Goal: Task Accomplishment & Management: Complete application form

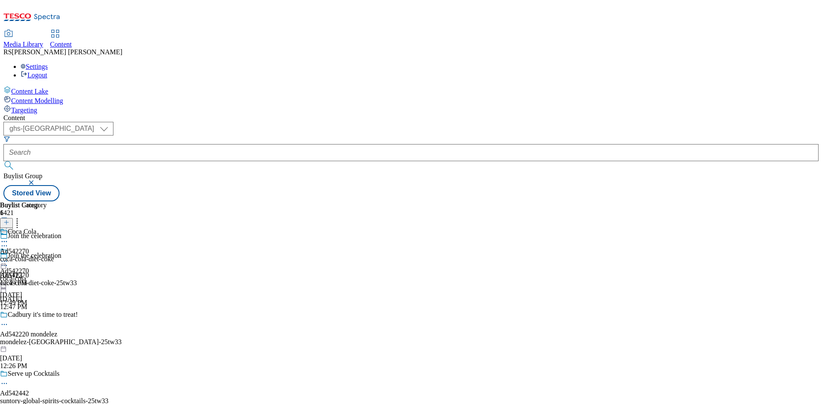
select select "ghs-[GEOGRAPHIC_DATA]"
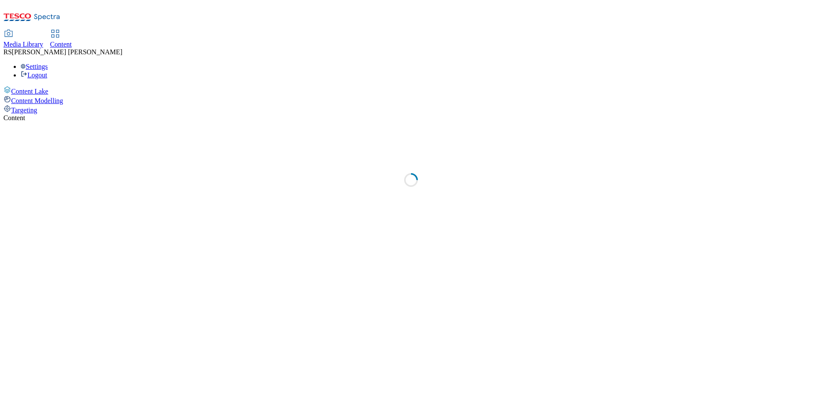
select select "ghs-[GEOGRAPHIC_DATA]"
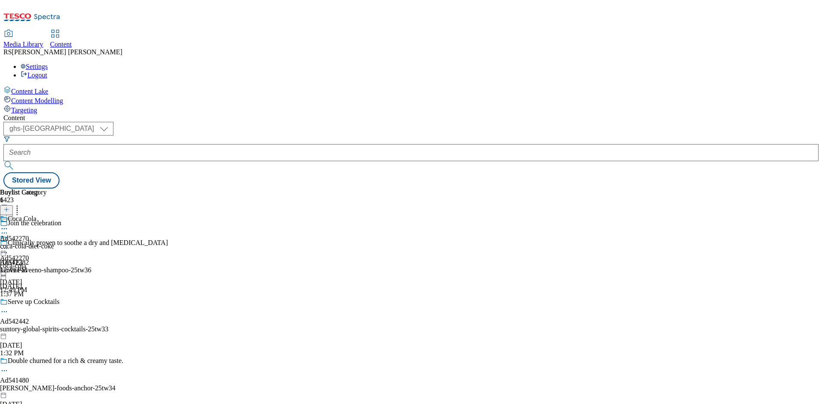
click at [9, 211] on icon at bounding box center [6, 214] width 6 height 6
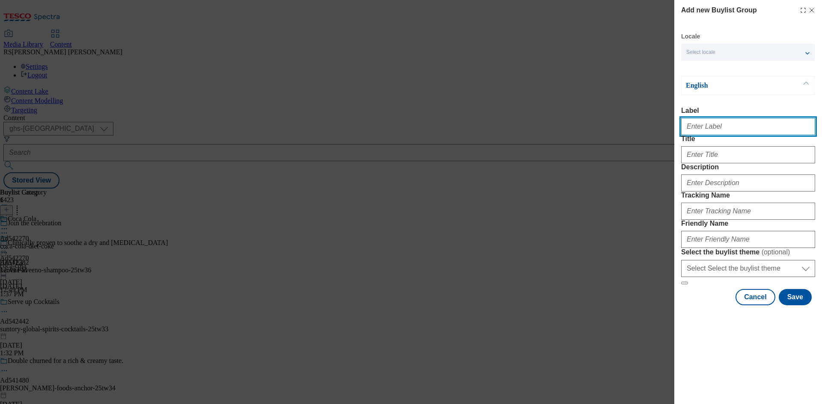
click at [719, 133] on input "Label" at bounding box center [748, 126] width 134 height 17
paste input "542023"
type input "Ad542023"
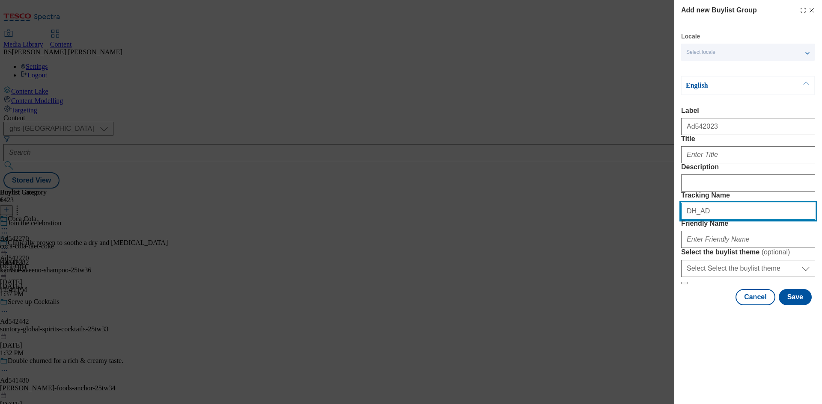
paste input "542023"
type input "DH_AD542023"
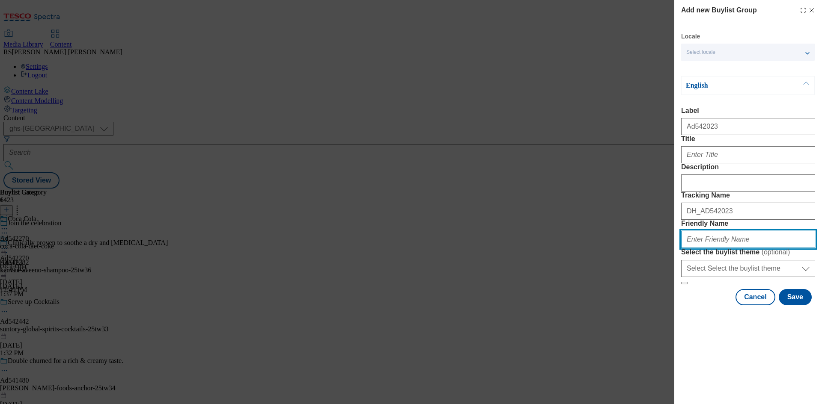
paste input "danone-actimel-25tw34"
type input "danone-actimel-25tw34"
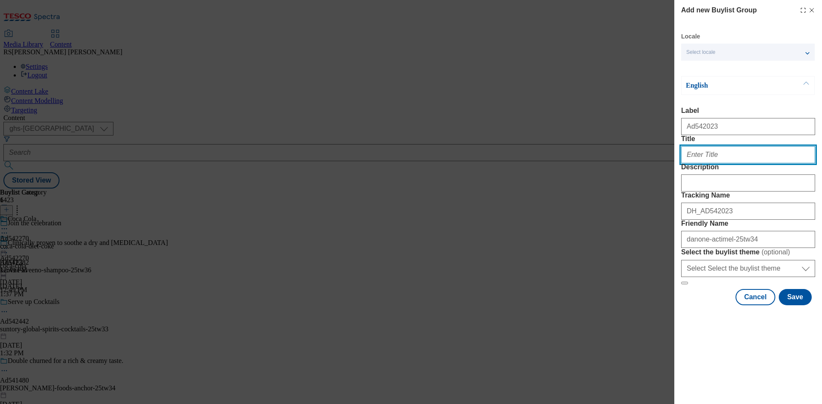
click at [731, 163] on input "Title" at bounding box center [748, 154] width 134 height 17
paste input "Support your immune system this winter"
type input "Support your immune system this winter"
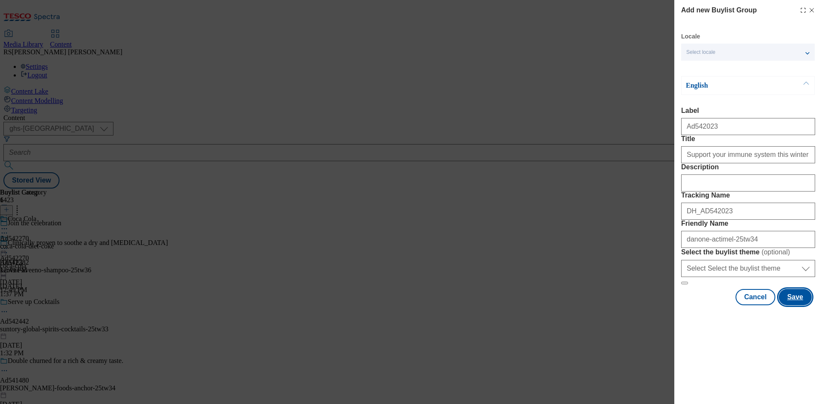
click at [797, 306] on button "Save" at bounding box center [795, 297] width 33 height 16
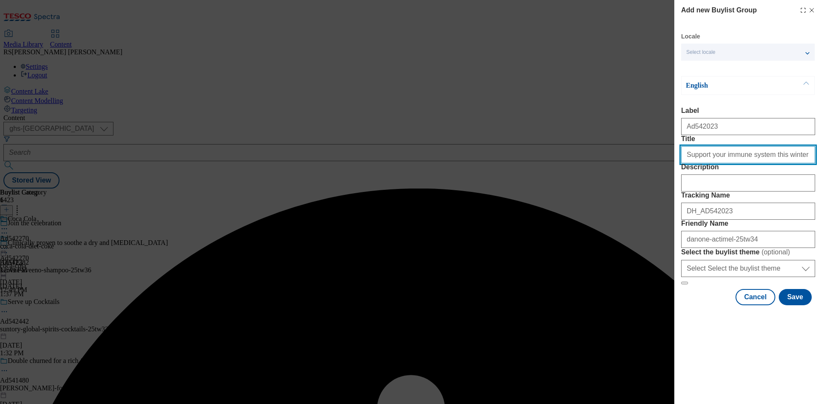
click at [792, 163] on input "Title" at bounding box center [748, 154] width 134 height 17
type input "Support your immune system this winter"
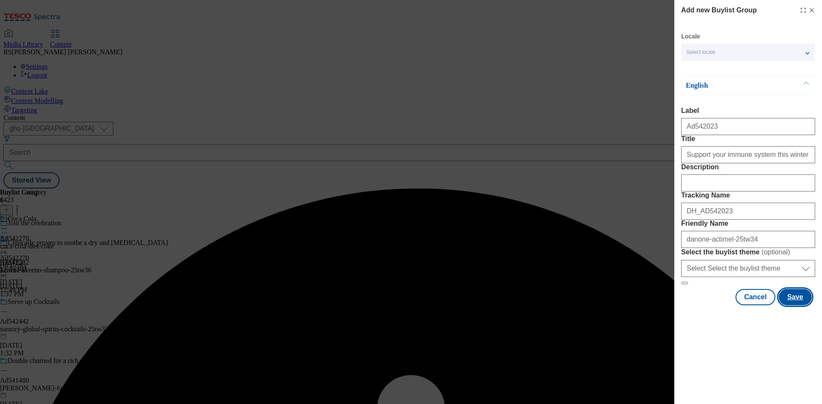
click at [792, 306] on button "Save" at bounding box center [795, 297] width 33 height 16
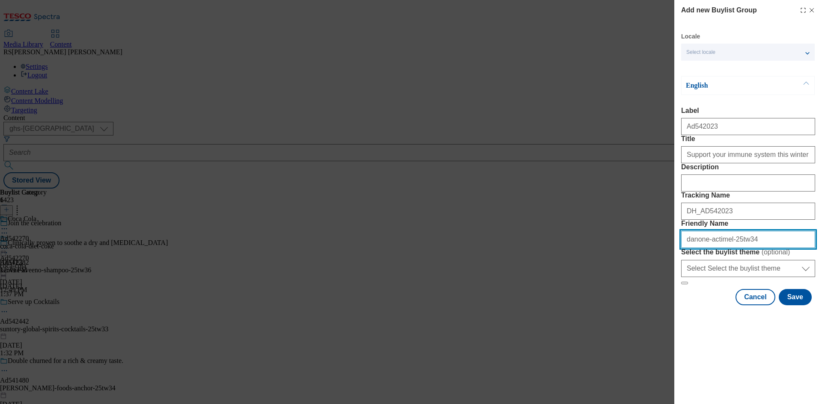
drag, startPoint x: 674, startPoint y: 302, endPoint x: 585, endPoint y: 306, distance: 89.1
click at [585, 306] on div "Add new Buylist Group Locale Select locale English Welsh English Label Ad542023…" at bounding box center [411, 202] width 822 height 404
paste input "yogurt-"
type input "danone-actimel-yogurt-25tw34"
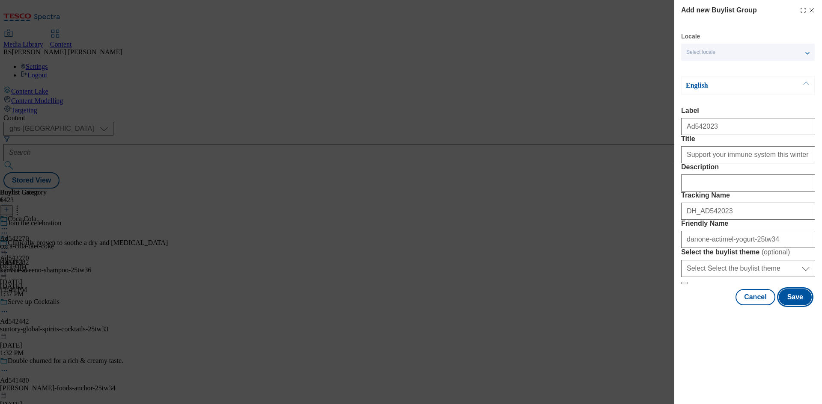
click at [802, 306] on button "Save" at bounding box center [795, 297] width 33 height 16
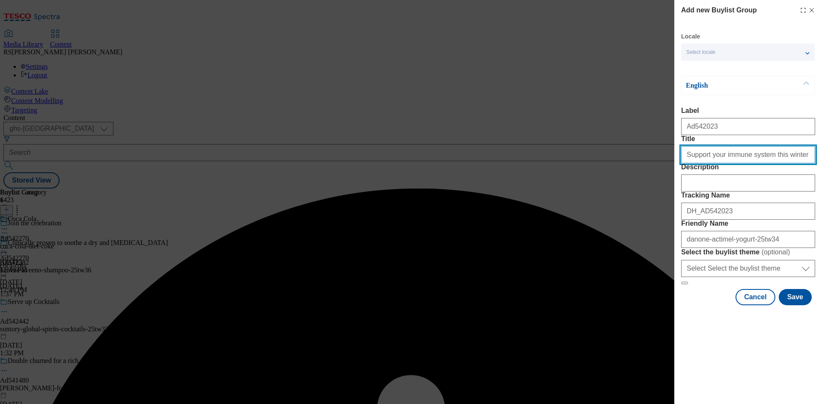
click at [788, 163] on input "Support your immune system this winter" at bounding box center [748, 154] width 134 height 17
type input "Support your immune system this winter"
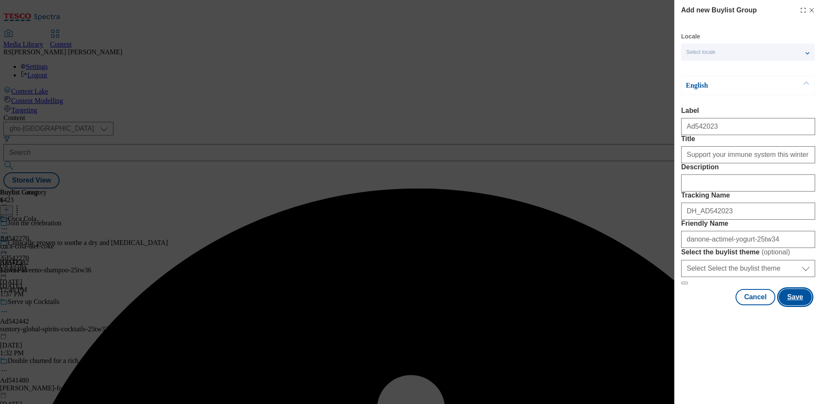
click at [795, 306] on button "Save" at bounding box center [795, 297] width 33 height 16
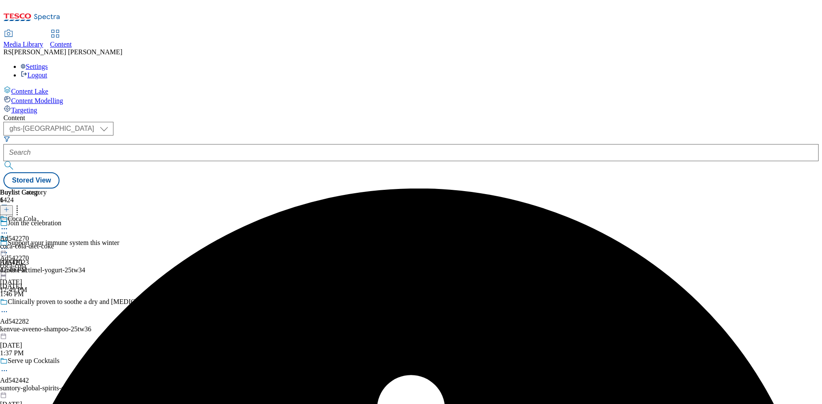
click at [168, 267] on div "danone-actimel-yogurt-25tw34" at bounding box center [84, 271] width 168 height 8
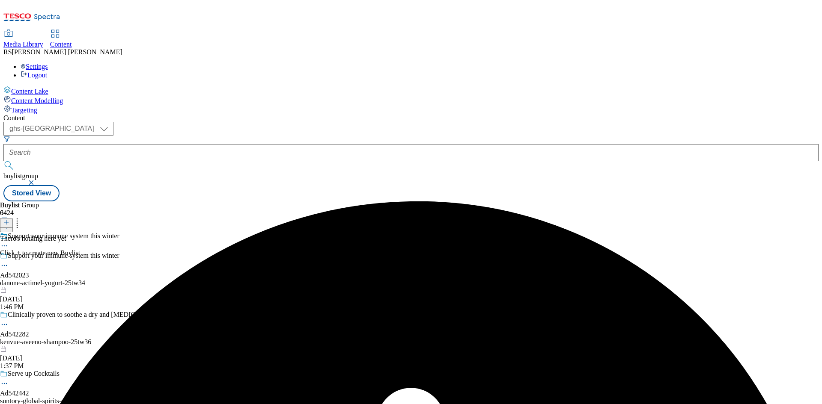
click at [9, 220] on icon at bounding box center [6, 223] width 6 height 6
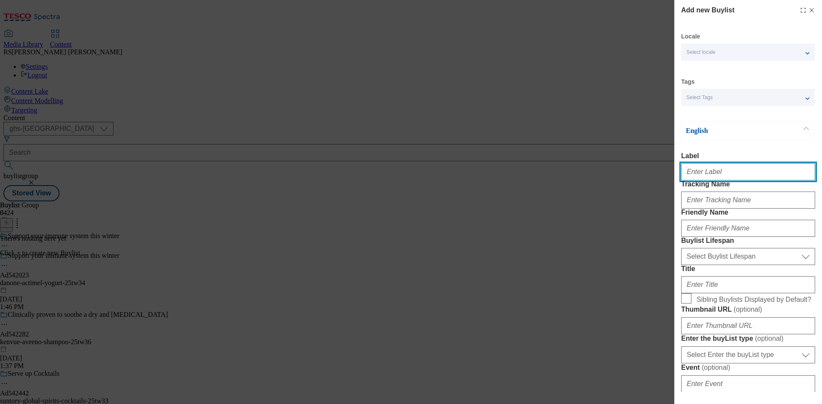
click at [725, 171] on input "Label" at bounding box center [748, 171] width 134 height 17
paste input "542023"
type input "Ad542023"
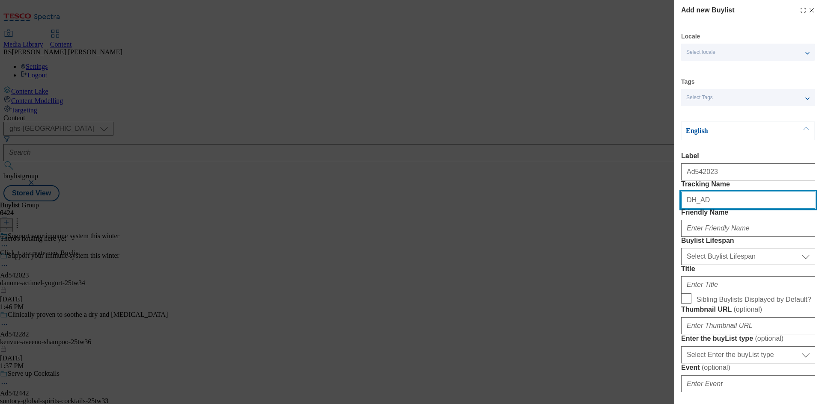
paste input "542023"
type input "DH_AD542023"
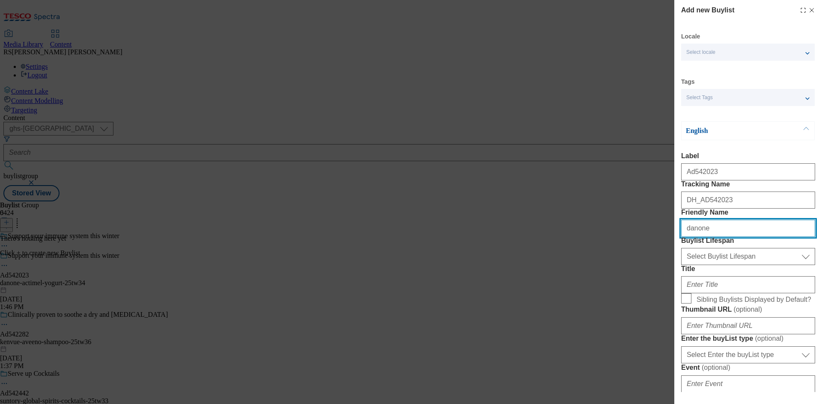
type input "danone"
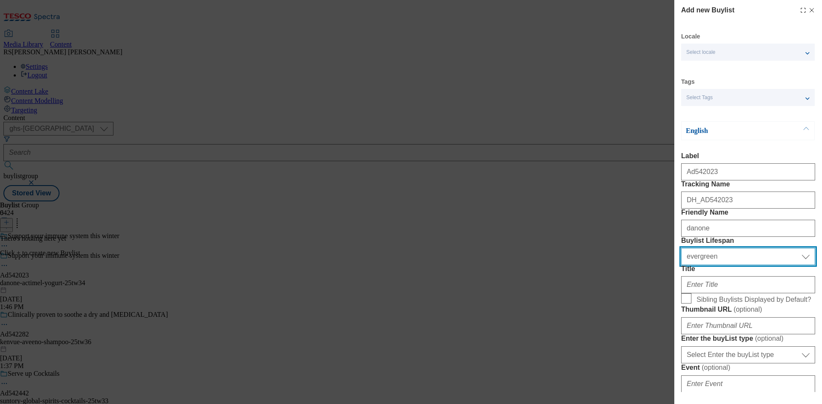
select select "tactical"
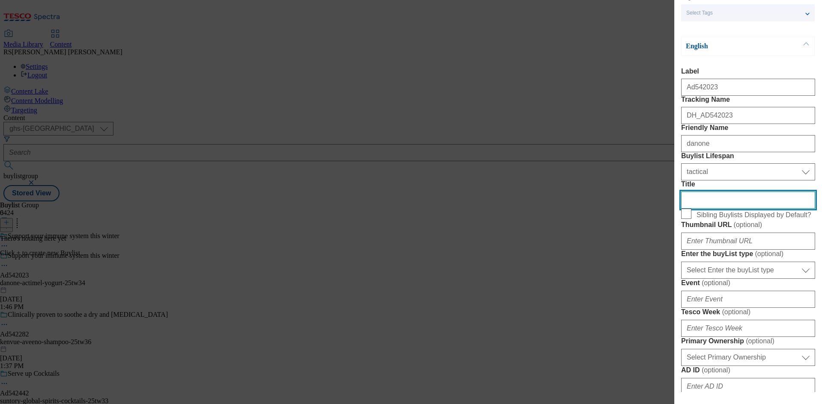
scroll to position [214, 0]
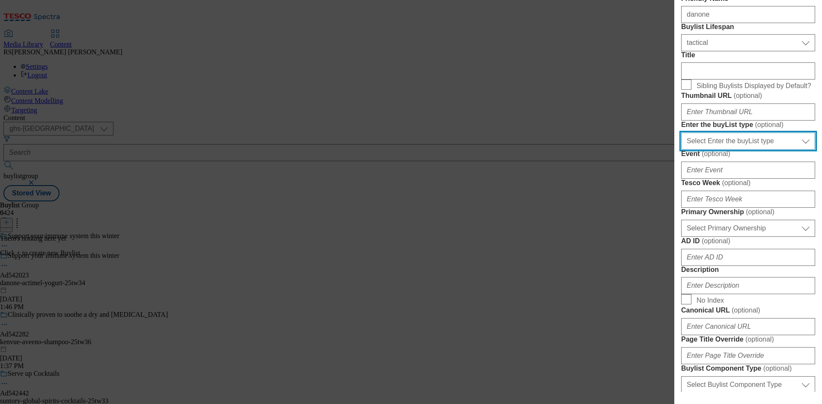
click at [750, 150] on select "Select Enter the buyList type event supplier funded long term >4 weeks supplier…" at bounding box center [748, 141] width 134 height 17
select select "supplier funded short term 1-3 weeks"
click at [681, 150] on select "Select Enter the buyList type event supplier funded long term >4 weeks supplier…" at bounding box center [748, 141] width 134 height 17
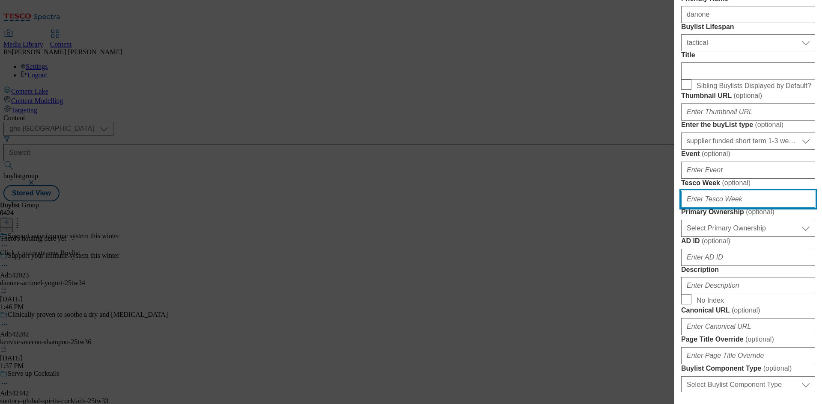
click at [728, 208] on input "Tesco Week ( optional )" at bounding box center [748, 199] width 134 height 17
type input "34"
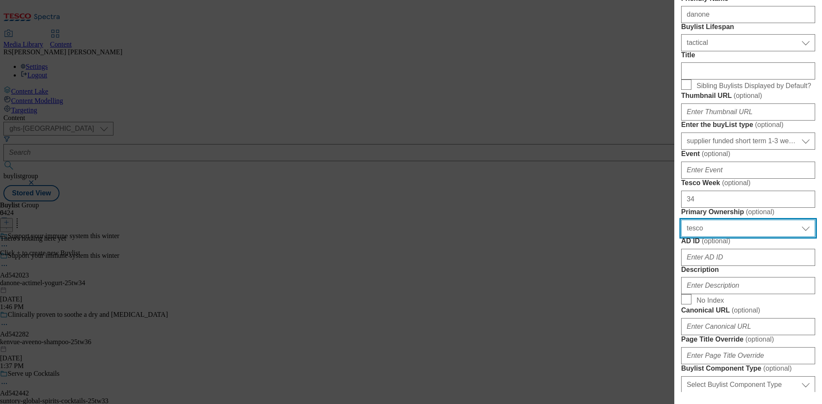
select select "dunnhumby"
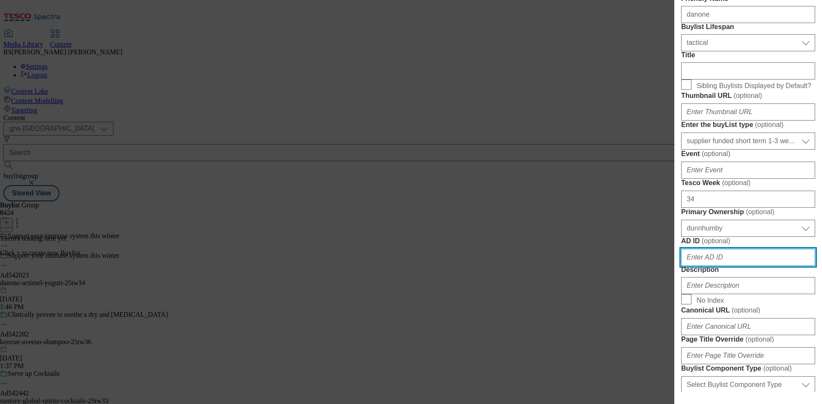
scroll to position [430, 0]
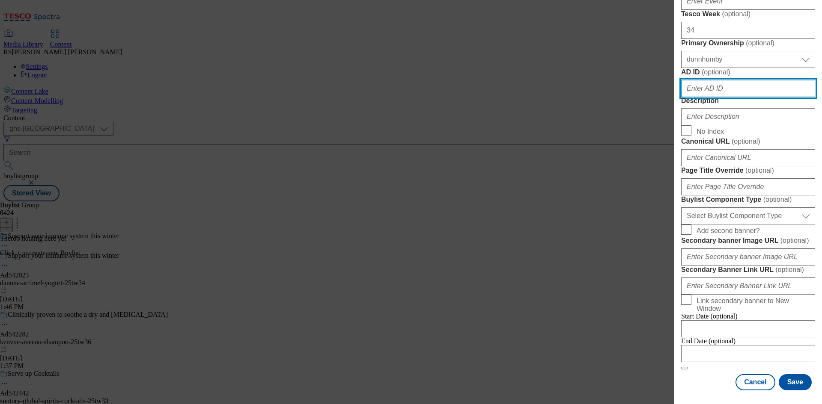
paste input "542023"
type input "542023"
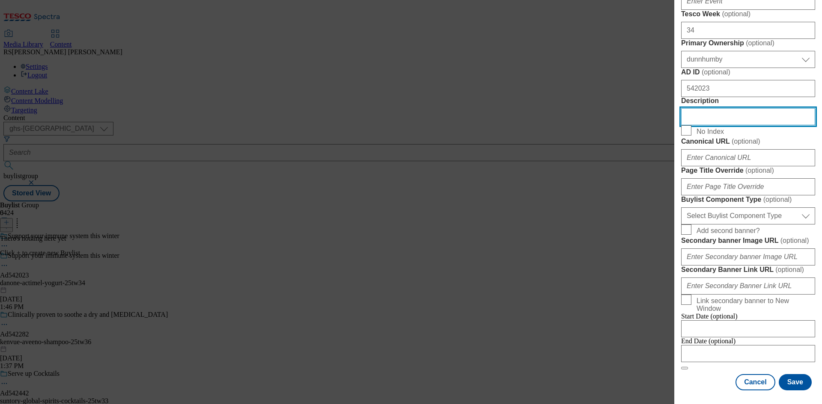
scroll to position [687, 0]
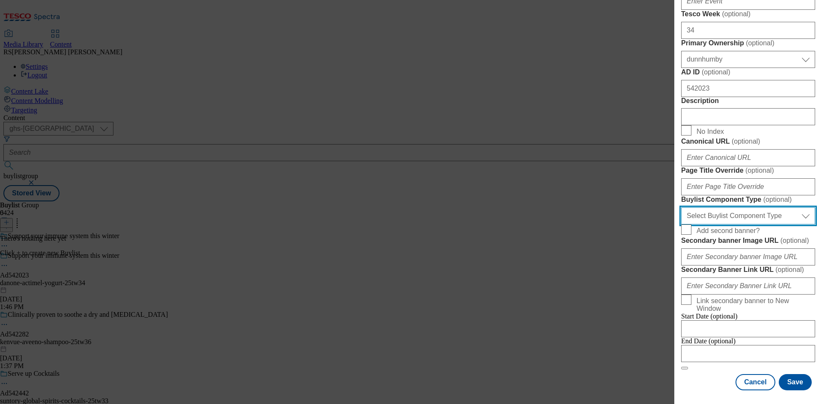
drag, startPoint x: 761, startPoint y: 134, endPoint x: 760, endPoint y: 143, distance: 9.0
click at [761, 208] on select "Select Buylist Component Type Banner Competition Header Meal" at bounding box center [748, 216] width 134 height 17
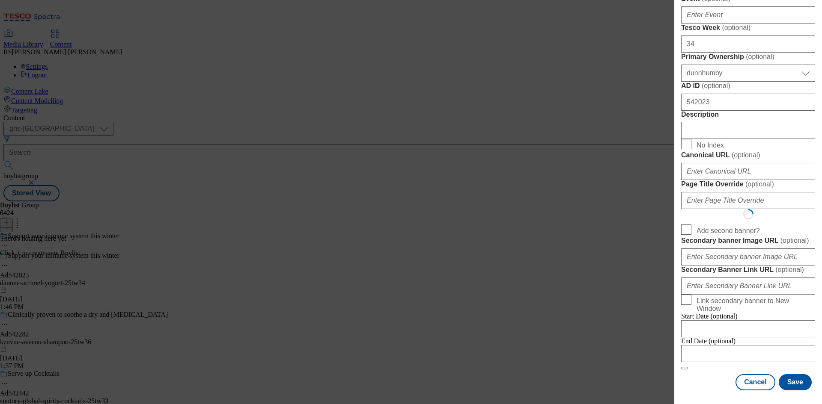
select select "Banner"
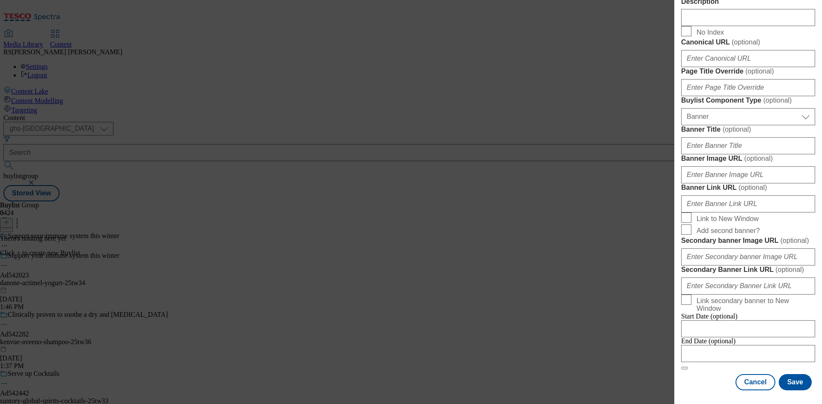
scroll to position [848, 0]
click at [697, 376] on div "Cancel Save" at bounding box center [748, 382] width 134 height 16
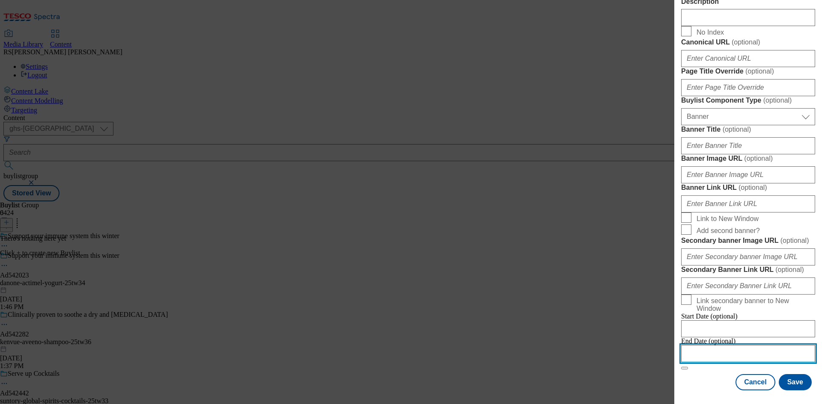
click at [731, 350] on input "Modal" at bounding box center [748, 353] width 134 height 17
select select "2025"
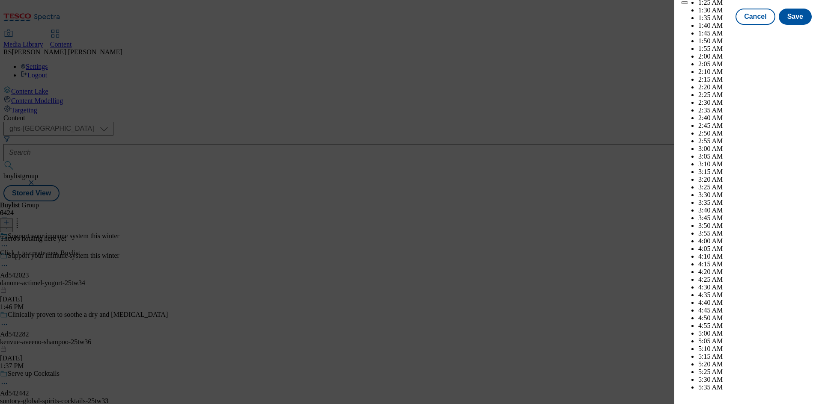
scroll to position [2606, 0]
select select "December"
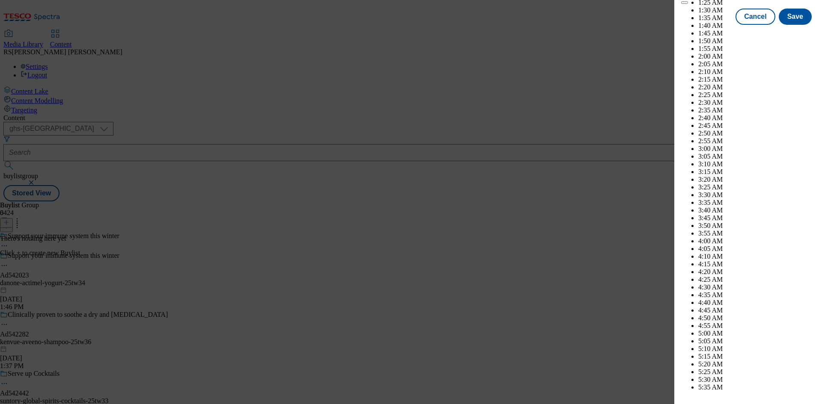
select select "2026"
select select "January"
click at [789, 33] on button "Save" at bounding box center [795, 24] width 33 height 16
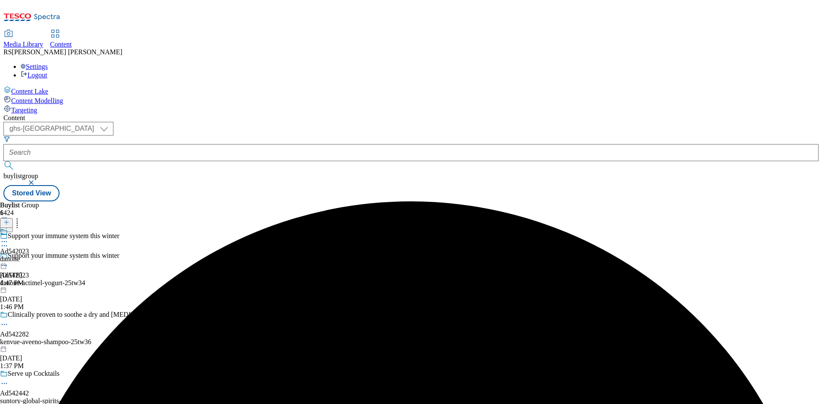
click at [29, 256] on div "danone" at bounding box center [14, 260] width 29 height 8
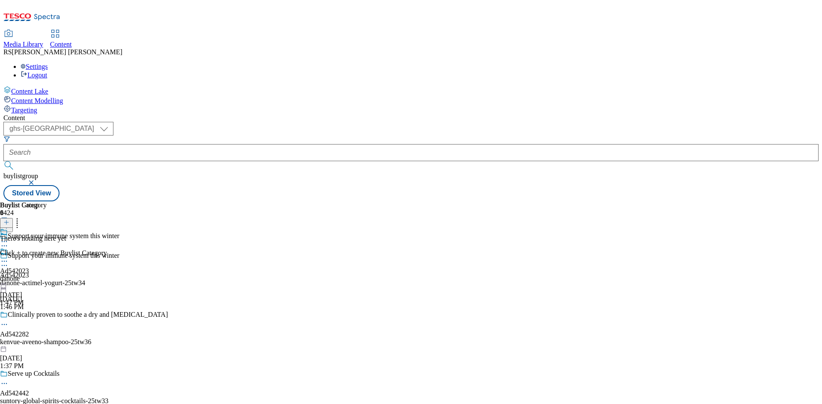
click at [9, 220] on icon at bounding box center [6, 223] width 6 height 6
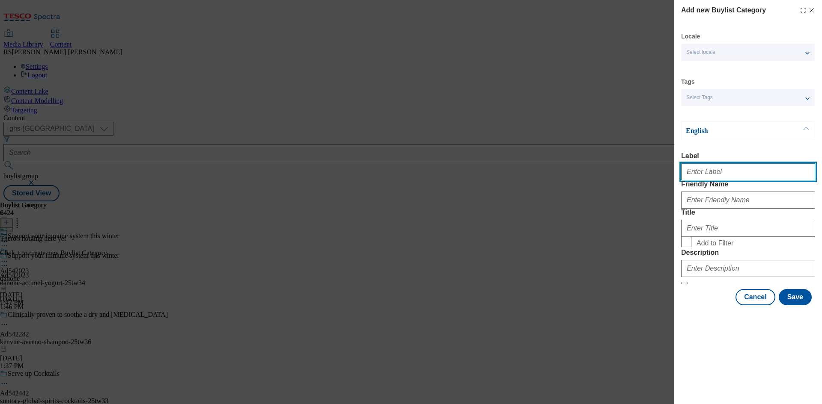
click at [724, 178] on input "Label" at bounding box center [748, 171] width 134 height 17
paste input "542023"
type input "Ad542023"
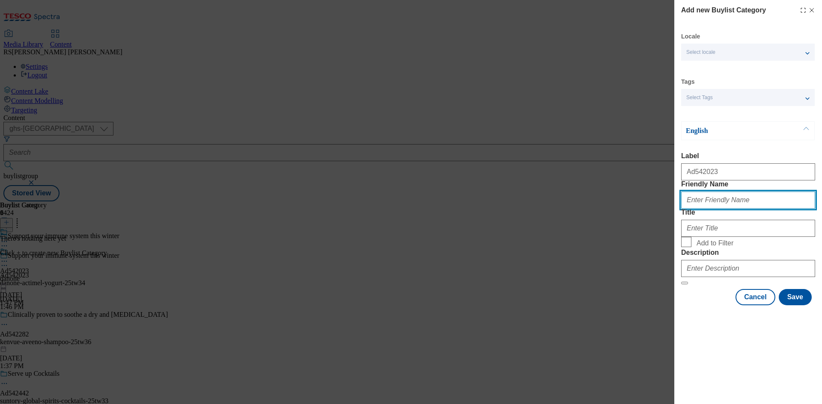
click at [743, 209] on input "Friendly Name" at bounding box center [748, 200] width 134 height 17
paste input "danone-actimel-yogurt"
type input "danone-actimel-yogurt"
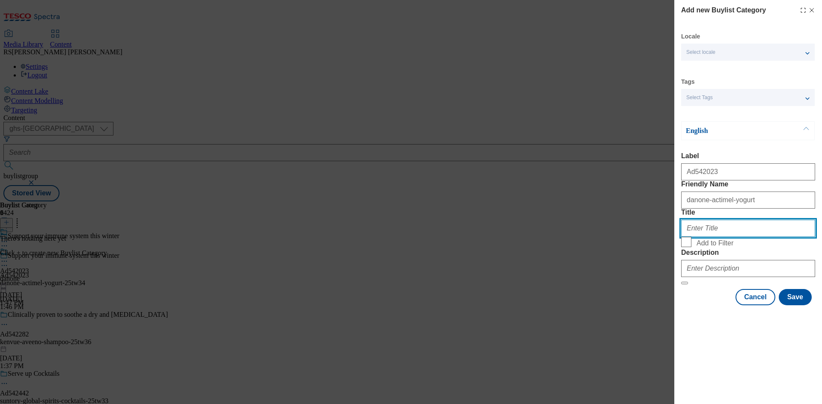
paste input "Danone"
type input "Danone"
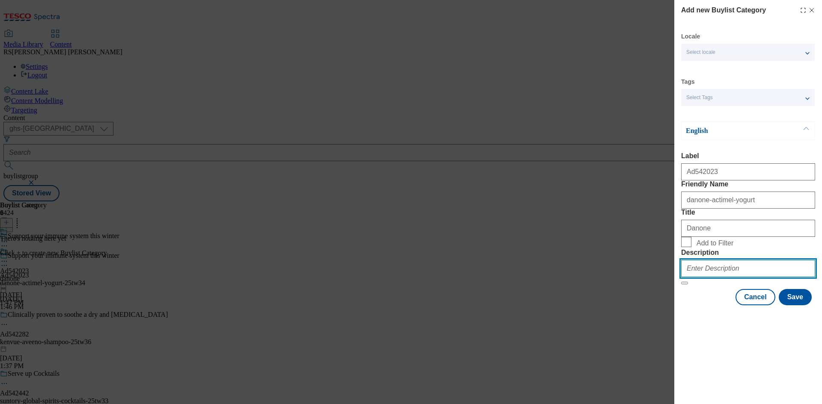
click at [722, 277] on input "Description" at bounding box center [748, 268] width 134 height 17
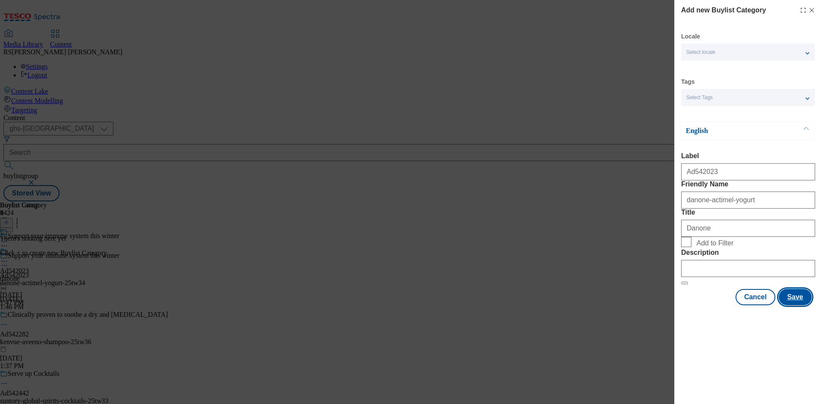
click at [798, 306] on button "Save" at bounding box center [795, 297] width 33 height 16
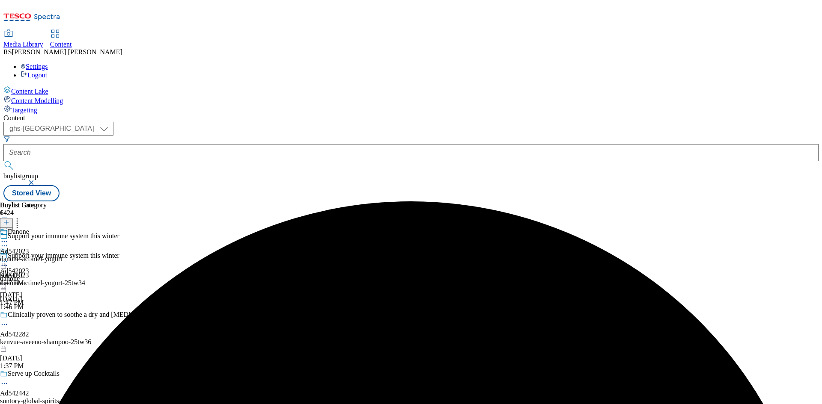
click at [62, 228] on div "Danone Ad542023 danone-actimel-yogurt Oct 3, 2025 1:47 PM" at bounding box center [31, 257] width 62 height 59
click at [9, 220] on icon at bounding box center [6, 223] width 6 height 6
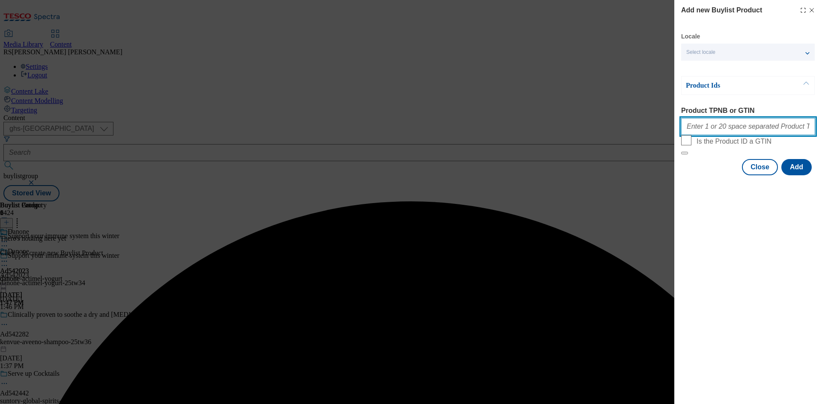
click at [731, 129] on input "Product TPNB or GTIN" at bounding box center [748, 126] width 134 height 17
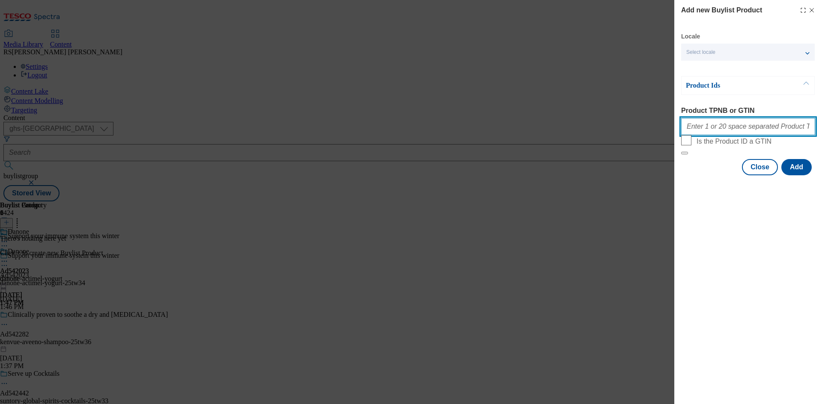
paste input "57498008 57958283 59610228 51016837 56772098"
type input "57498008 57958283 59610228 51016837 56772098"
click at [796, 175] on button "Add" at bounding box center [796, 167] width 30 height 16
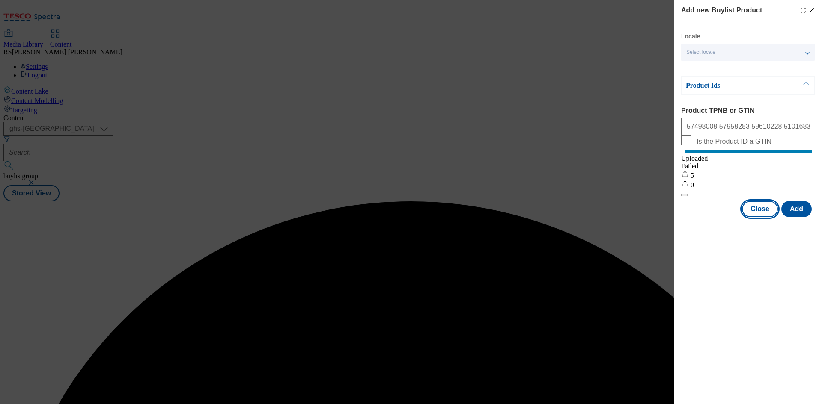
click at [761, 217] on button "Close" at bounding box center [760, 209] width 36 height 16
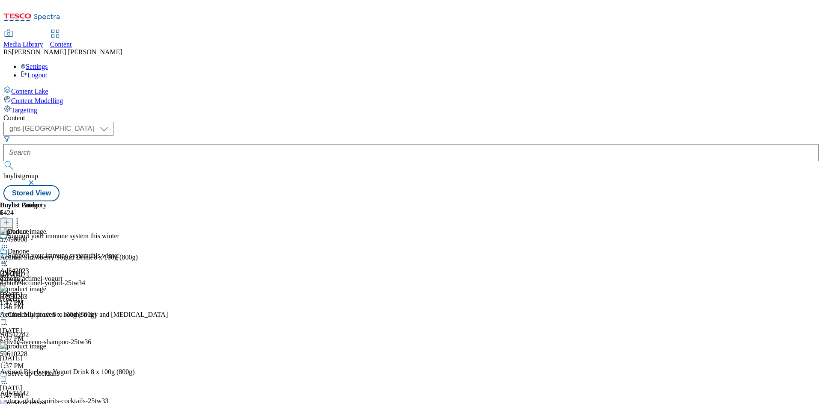
click at [9, 261] on icon at bounding box center [4, 265] width 9 height 9
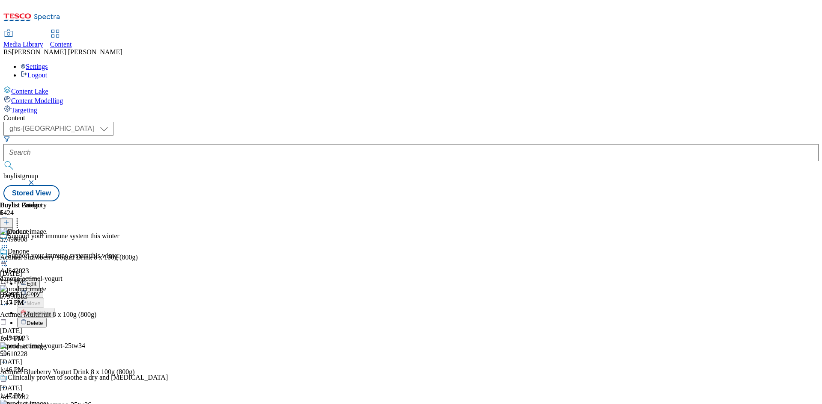
click at [36, 281] on span "Edit" at bounding box center [32, 284] width 10 height 6
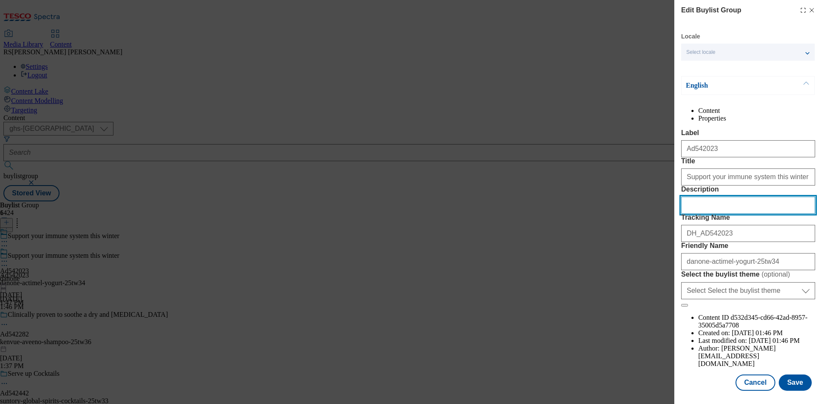
click at [725, 214] on input "Description" at bounding box center [748, 205] width 134 height 17
paste input "Actimel Strawberry Yogurt Drink 8 x 100g (800g)"
type input "Actimel Strawberry Yogurt Drink 8 x 100g (800g)"
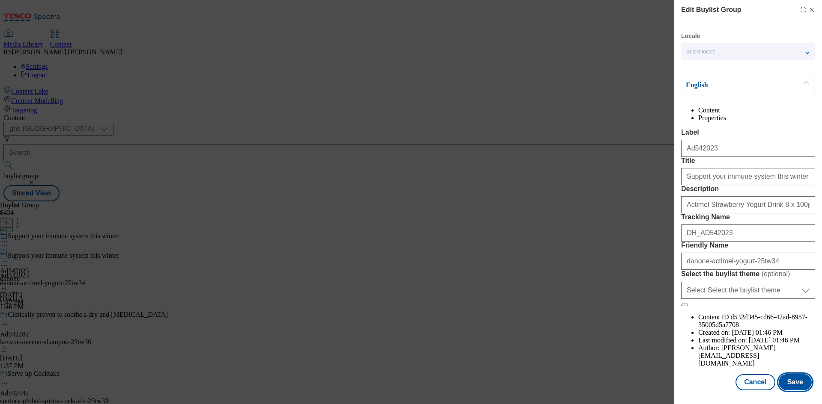
click at [790, 382] on button "Save" at bounding box center [795, 382] width 33 height 16
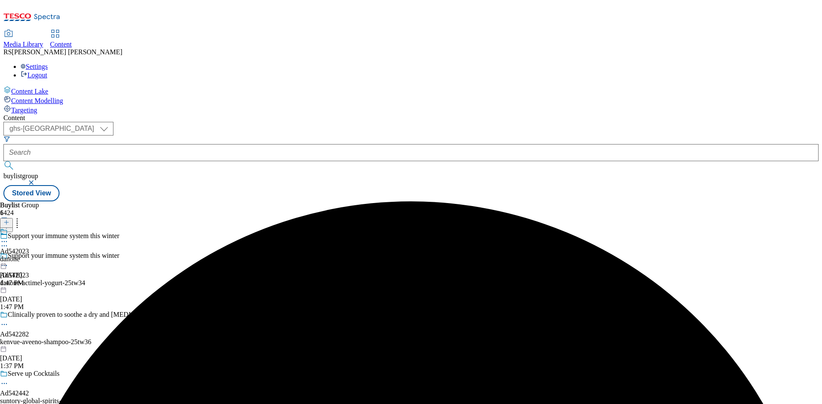
click at [9, 238] on icon at bounding box center [4, 242] width 9 height 9
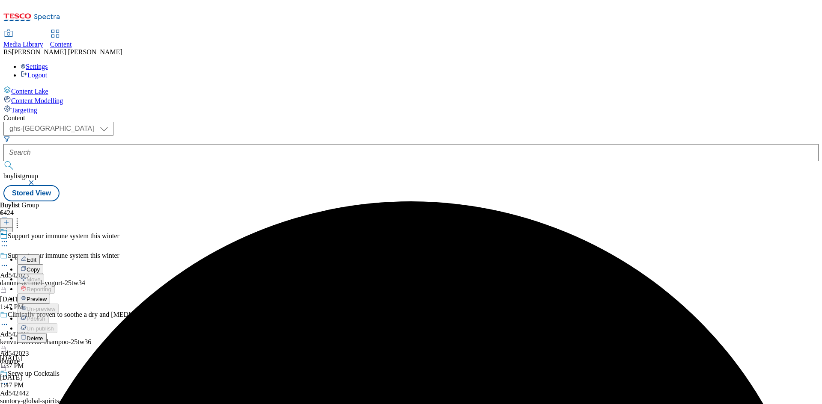
click at [36, 257] on span "Edit" at bounding box center [32, 260] width 10 height 6
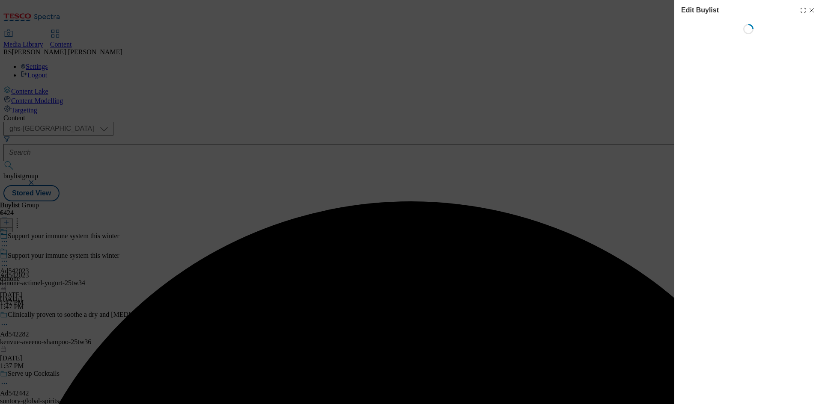
select select "tactical"
select select "supplier funded short term 1-3 weeks"
select select "dunnhumby"
select select "Banner"
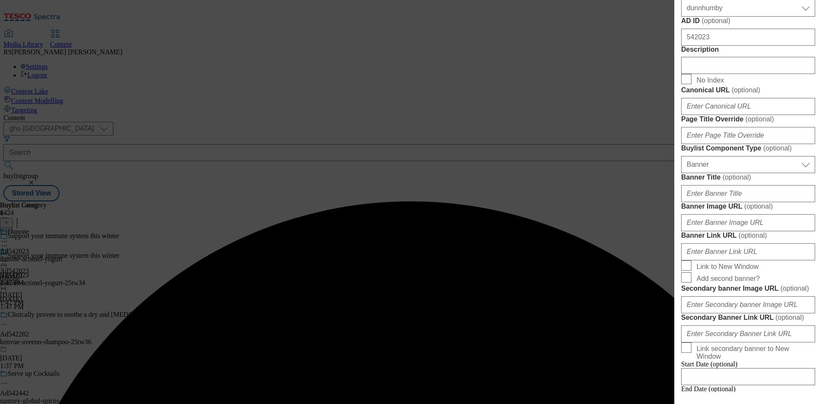
scroll to position [471, 0]
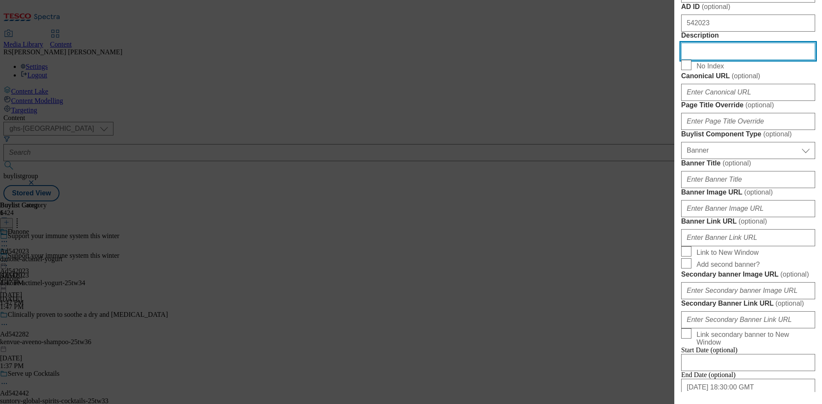
click at [731, 60] on input "Description" at bounding box center [748, 51] width 134 height 17
paste input "Actimel Strawberry Yogurt Drink 8 x 100g (800g)"
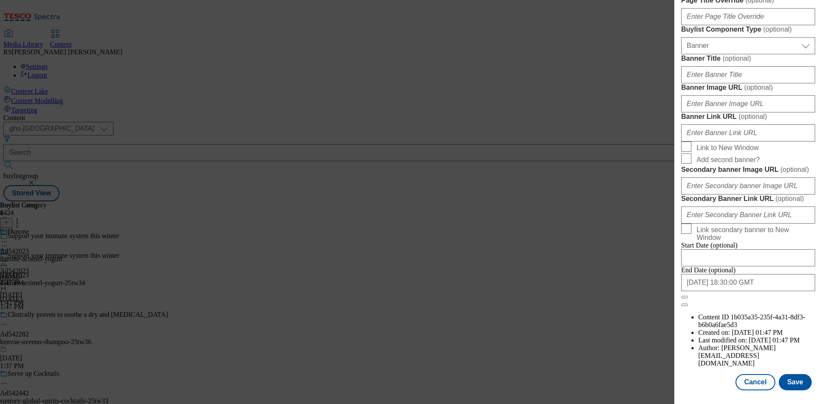
scroll to position [886, 0]
type input "Actimel Strawberry Yogurt Drink 8 x 100g (800g)"
click at [787, 376] on button "Save" at bounding box center [795, 382] width 33 height 16
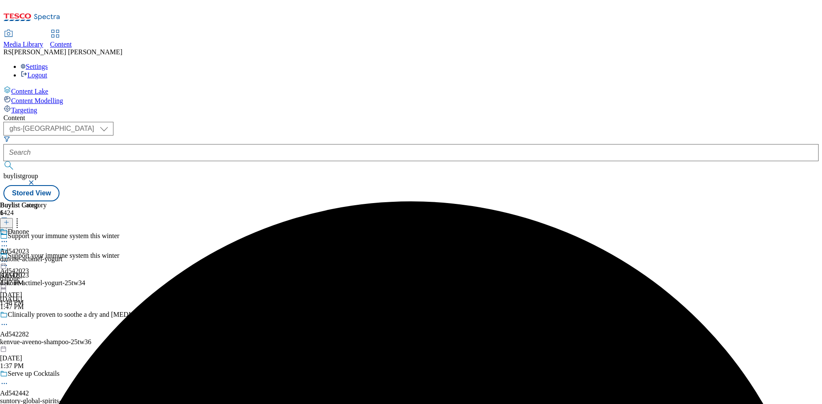
click at [9, 238] on icon at bounding box center [4, 242] width 9 height 9
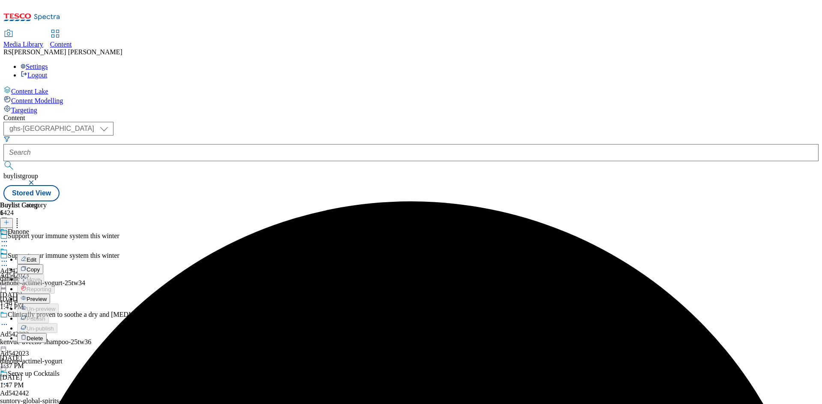
click at [40, 255] on button "Edit" at bounding box center [28, 260] width 23 height 10
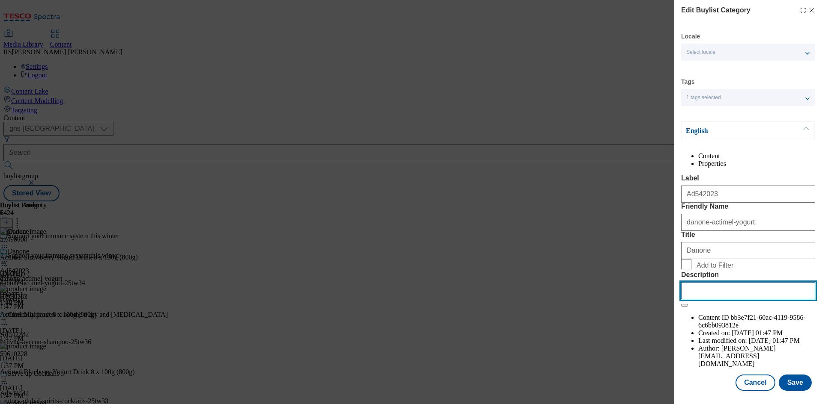
click at [734, 300] on input "Description" at bounding box center [748, 290] width 134 height 17
paste input "Actimel Strawberry Yogurt Drink 8 x 100g (800g)"
paste input "Modal"
type input "Actimel Strawberry Yogurt Drink 8 x 100g (800g)"
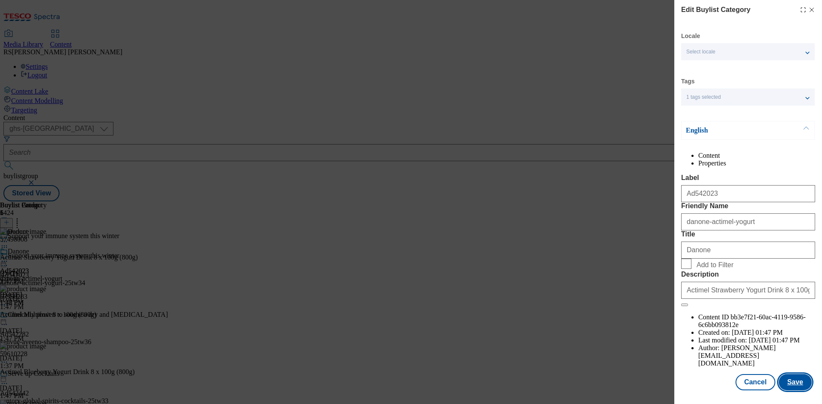
click at [790, 381] on button "Save" at bounding box center [795, 382] width 33 height 16
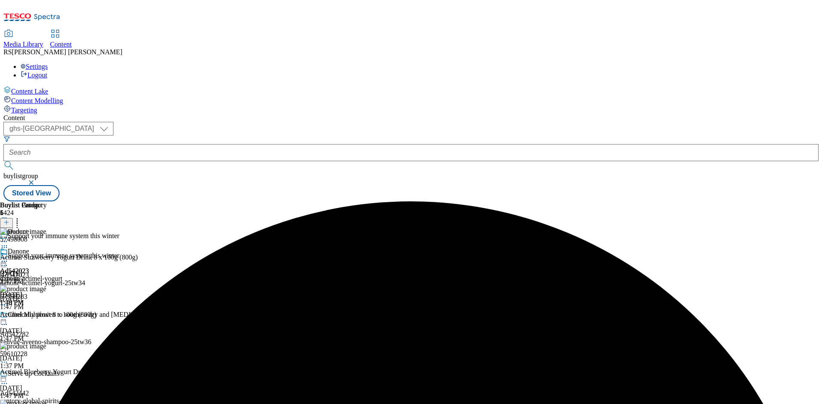
click at [9, 257] on icon at bounding box center [4, 261] width 9 height 9
click at [47, 316] on span "Preview" at bounding box center [37, 319] width 20 height 6
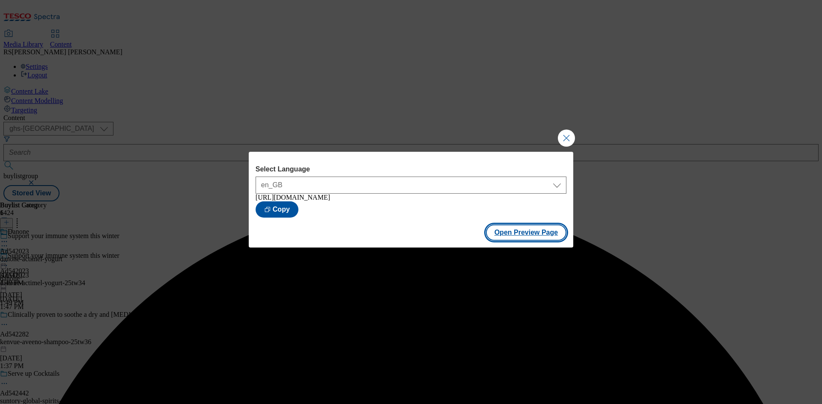
click at [538, 236] on button "Open Preview Page" at bounding box center [526, 233] width 81 height 16
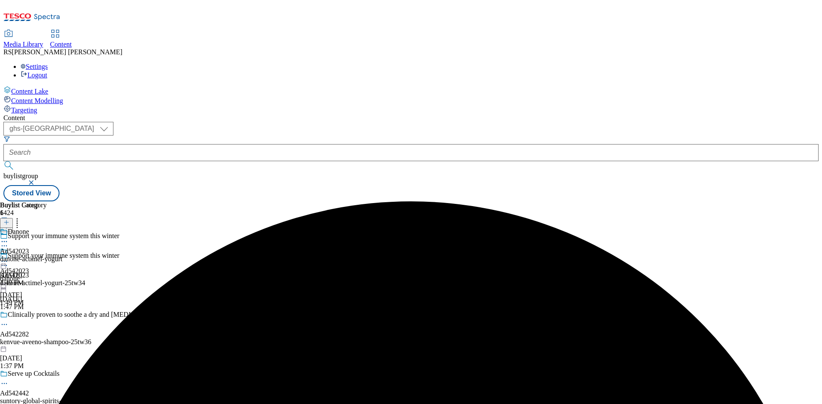
click at [9, 257] on icon at bounding box center [4, 261] width 9 height 9
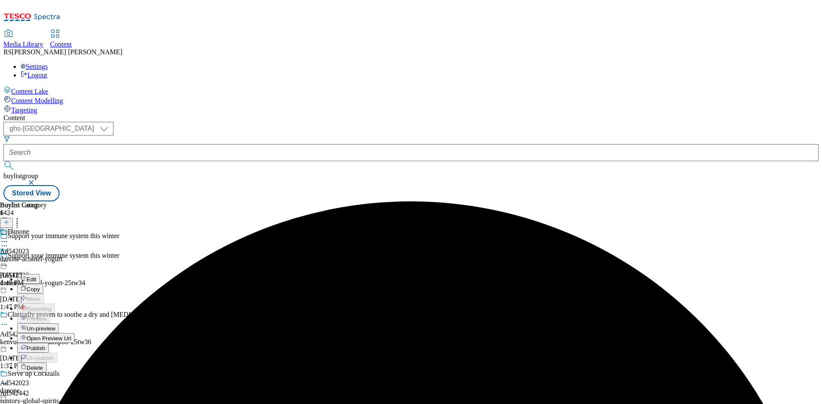
click at [45, 345] on span "Publish" at bounding box center [36, 348] width 19 height 6
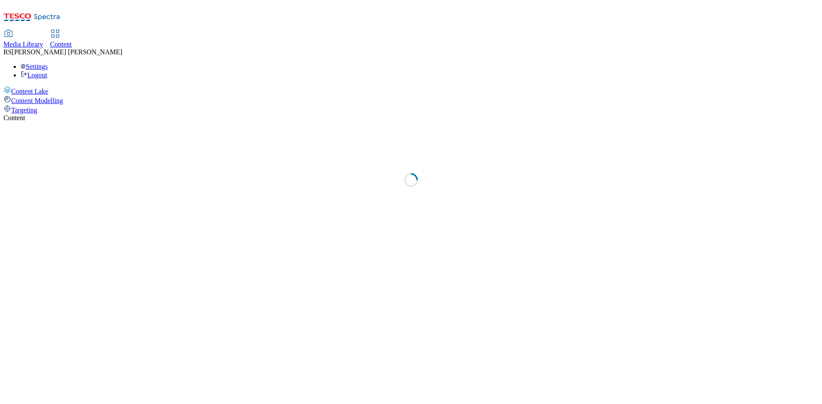
select select "ghs-[GEOGRAPHIC_DATA]"
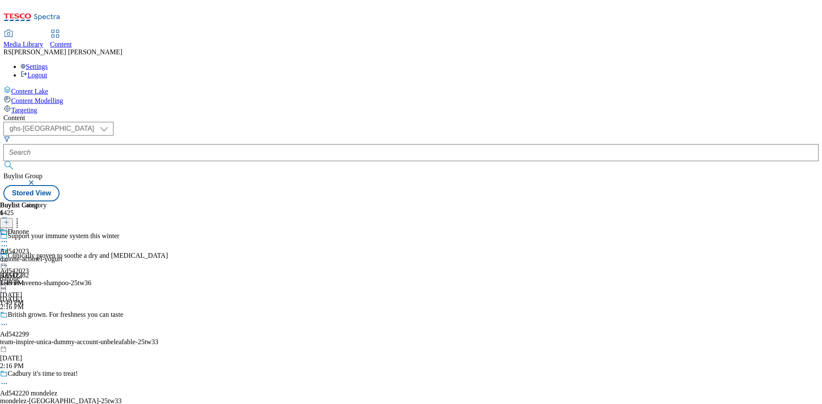
click at [348, 114] on div "Content ( optional ) ghs-roi ghs-[GEOGRAPHIC_DATA] ghs-uk Buylist Group Stored …" at bounding box center [410, 157] width 815 height 87
click at [113, 122] on select "ghs-roi ghs-[GEOGRAPHIC_DATA]" at bounding box center [58, 129] width 110 height 14
click at [111, 122] on select "ghs-roi ghs-[GEOGRAPHIC_DATA]" at bounding box center [58, 129] width 110 height 14
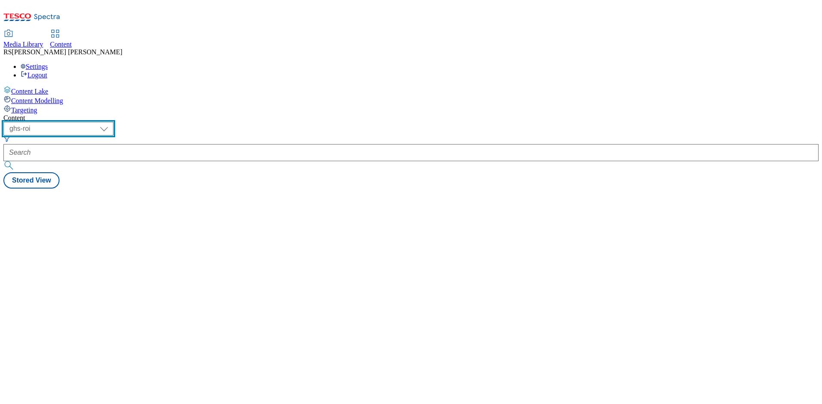
drag, startPoint x: 151, startPoint y: 68, endPoint x: 153, endPoint y: 74, distance: 7.3
click at [113, 122] on select "ghs-roi ghs-[GEOGRAPHIC_DATA]" at bounding box center [58, 129] width 110 height 14
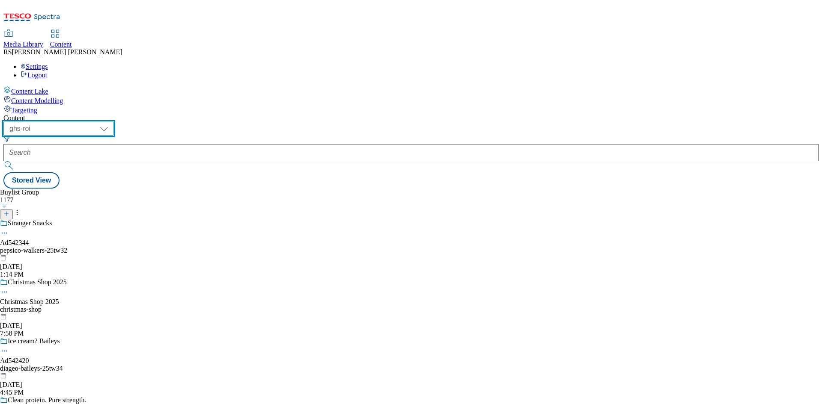
select select "ghs-[GEOGRAPHIC_DATA]"
click at [111, 122] on select "ghs-roi ghs-[GEOGRAPHIC_DATA]" at bounding box center [58, 129] width 110 height 14
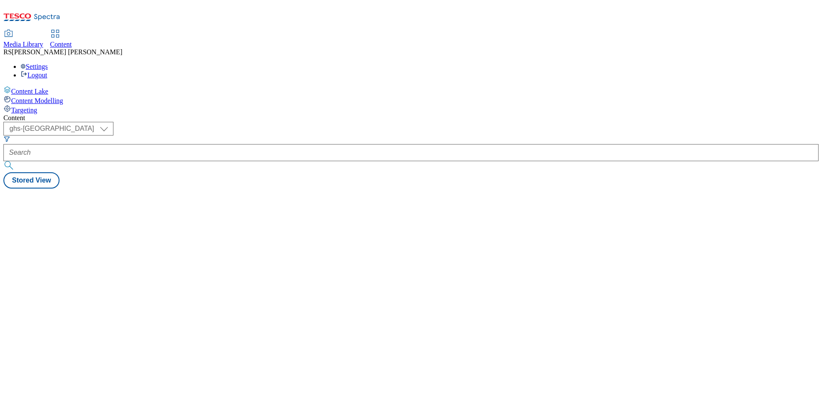
click at [499, 30] on div "Media Library Content RS [PERSON_NAME] Settings Logout" at bounding box center [410, 54] width 815 height 49
